Goal: Find contact information: Find contact information

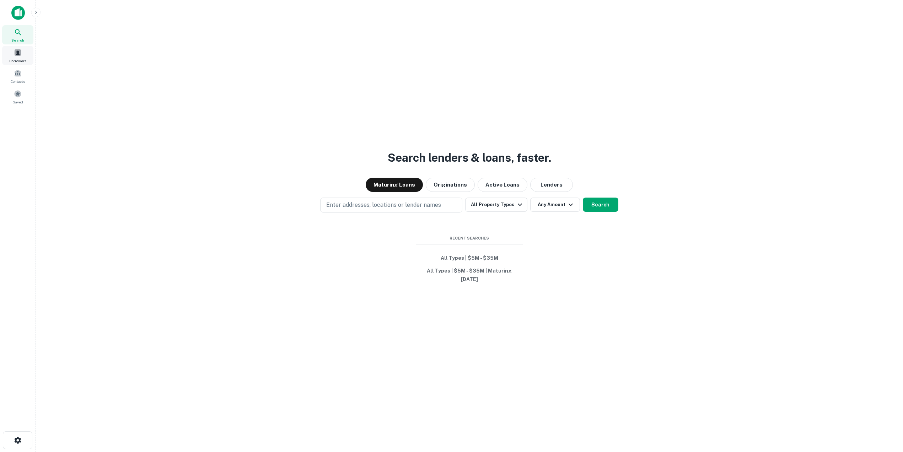
click at [18, 55] on span at bounding box center [18, 53] width 8 height 8
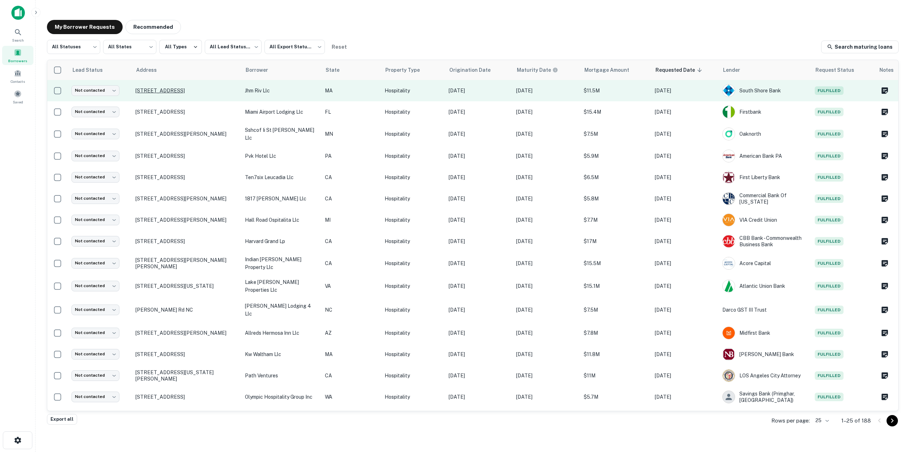
click at [202, 89] on p "[STREET_ADDRESS]" at bounding box center [186, 90] width 102 height 6
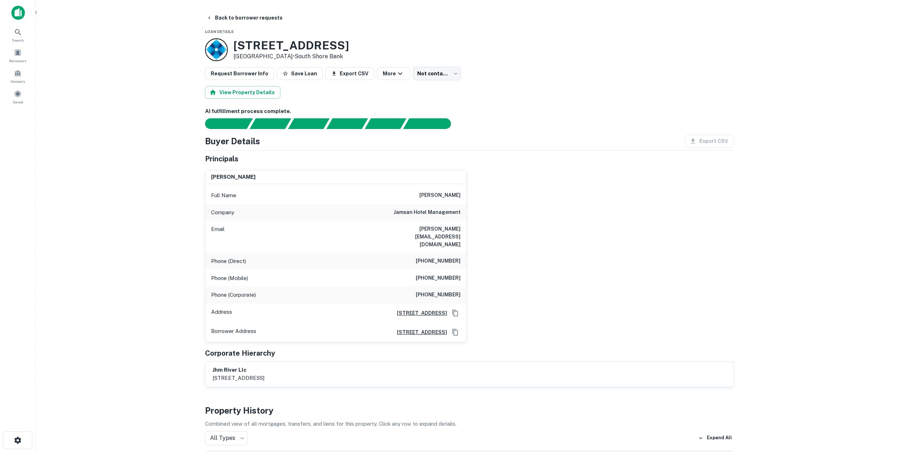
drag, startPoint x: 236, startPoint y: 47, endPoint x: 266, endPoint y: 51, distance: 30.2
click at [286, 56] on div "[STREET_ADDRESS] • South Shore Bank" at bounding box center [292, 50] width 116 height 22
click at [232, 43] on div "[STREET_ADDRESS] • South Shore Bank" at bounding box center [277, 49] width 144 height 23
drag, startPoint x: 230, startPoint y: 42, endPoint x: 286, endPoint y: 57, distance: 57.6
click at [286, 57] on div "[STREET_ADDRESS] • South Shore Bank" at bounding box center [277, 49] width 144 height 23
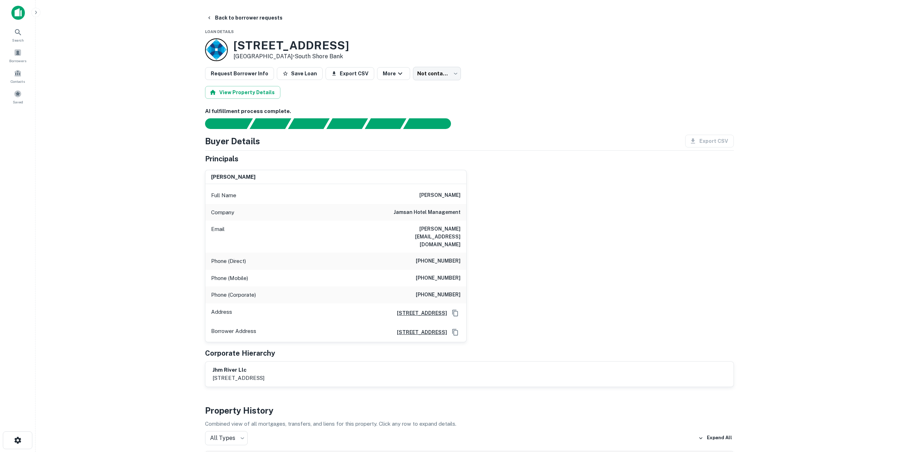
copy div "[STREET_ADDRESS]"
click at [217, 257] on p "Phone (Direct)" at bounding box center [228, 261] width 35 height 9
click at [443, 229] on h6 "[PERSON_NAME][EMAIL_ADDRESS][DOMAIN_NAME]" at bounding box center [417, 236] width 85 height 23
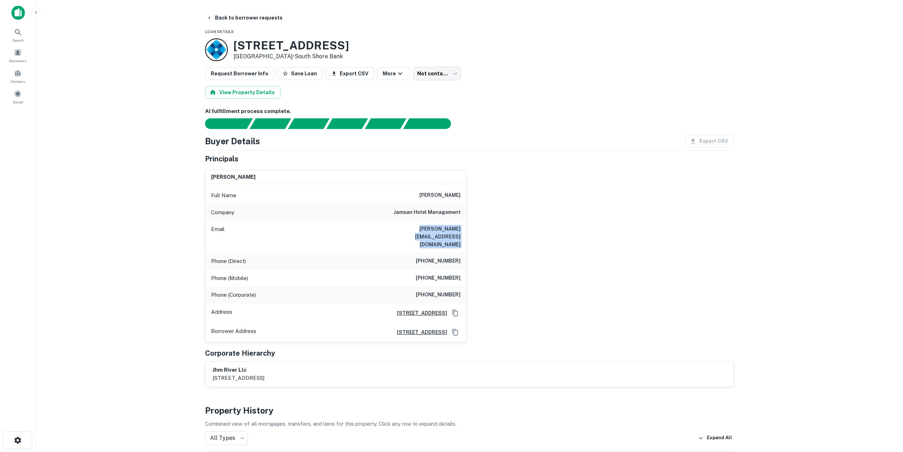
copy h6 "[PERSON_NAME][EMAIL_ADDRESS][DOMAIN_NAME]"
click at [451, 257] on h6 "[PHONE_NUMBER]" at bounding box center [438, 261] width 45 height 9
click at [448, 257] on h6 "[PHONE_NUMBER]" at bounding box center [438, 261] width 45 height 9
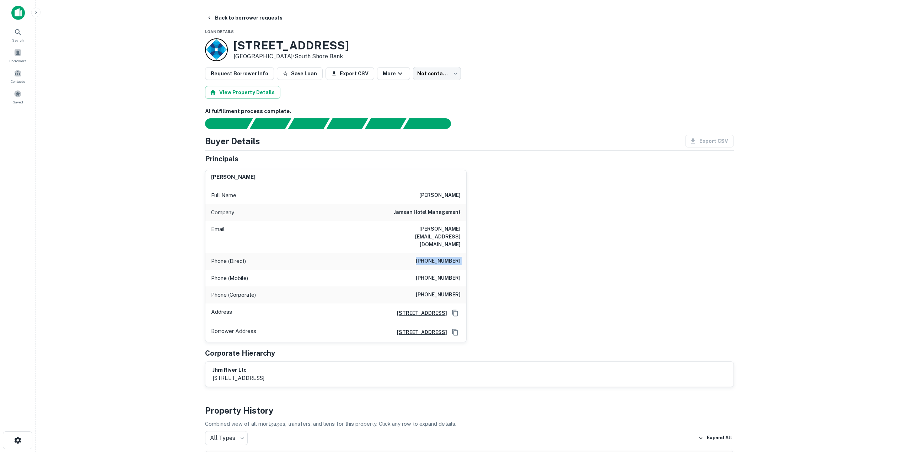
copy h6 "[PHONE_NUMBER]"
click at [454, 274] on h6 "[PHONE_NUMBER]" at bounding box center [438, 278] width 45 height 9
click at [453, 274] on h6 "[PHONE_NUMBER]" at bounding box center [438, 278] width 45 height 9
copy h6 "[PHONE_NUMBER]"
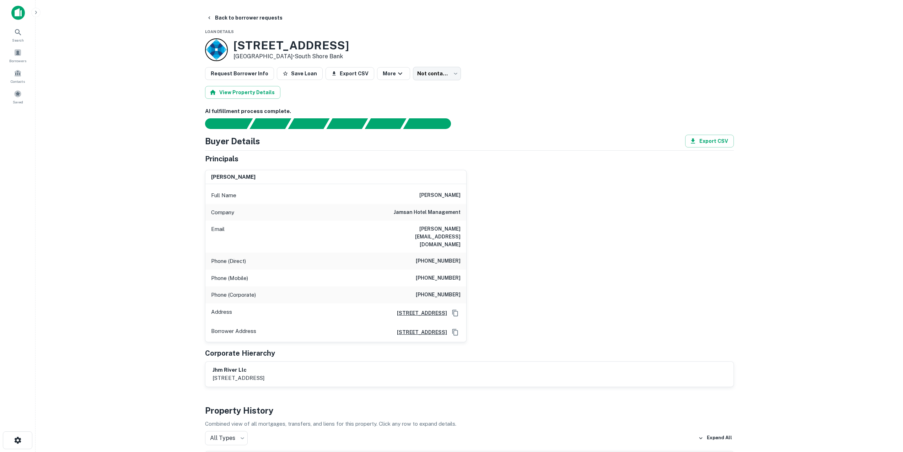
click at [133, 121] on main "Back to borrower requests Loan Details [STREET_ADDRESS] • South Shore Bank Requ…" at bounding box center [470, 226] width 868 height 452
click at [10, 53] on span at bounding box center [6, 50] width 8 height 8
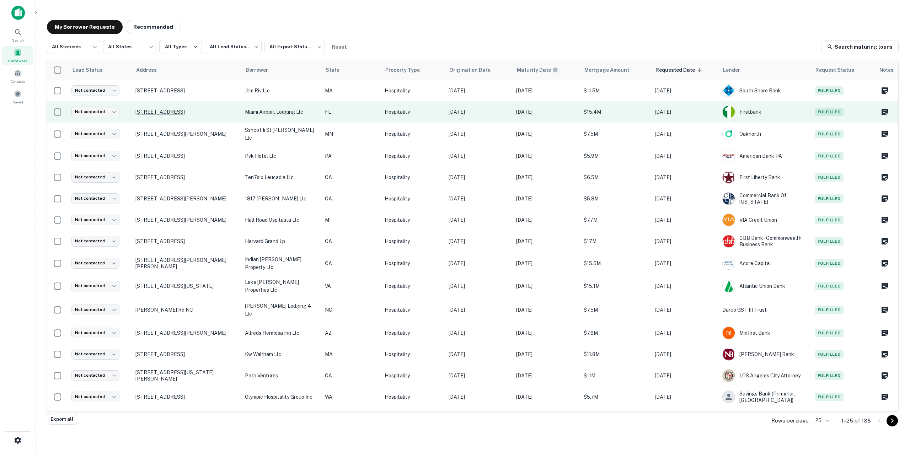
click at [216, 113] on p "3449 Nw 42nd Ave Miami, FL 33142" at bounding box center [186, 112] width 102 height 6
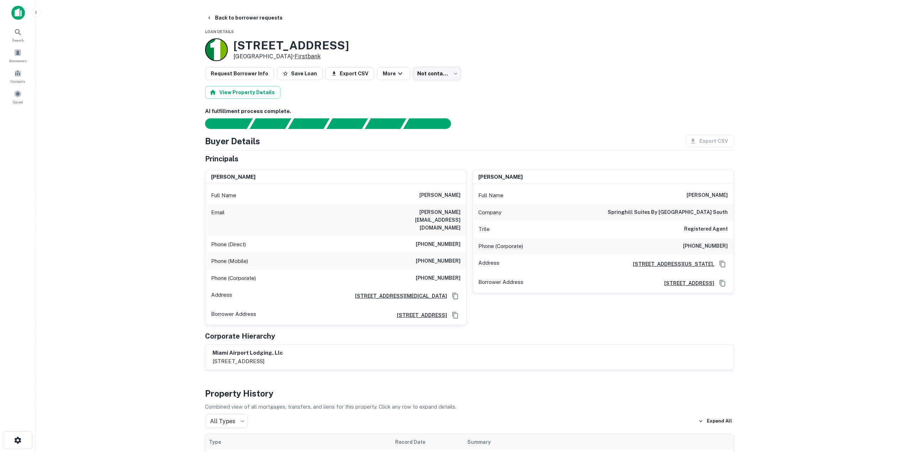
click at [295, 55] on link "Firstbank" at bounding box center [308, 56] width 26 height 7
